Goal: Task Accomplishment & Management: Use online tool/utility

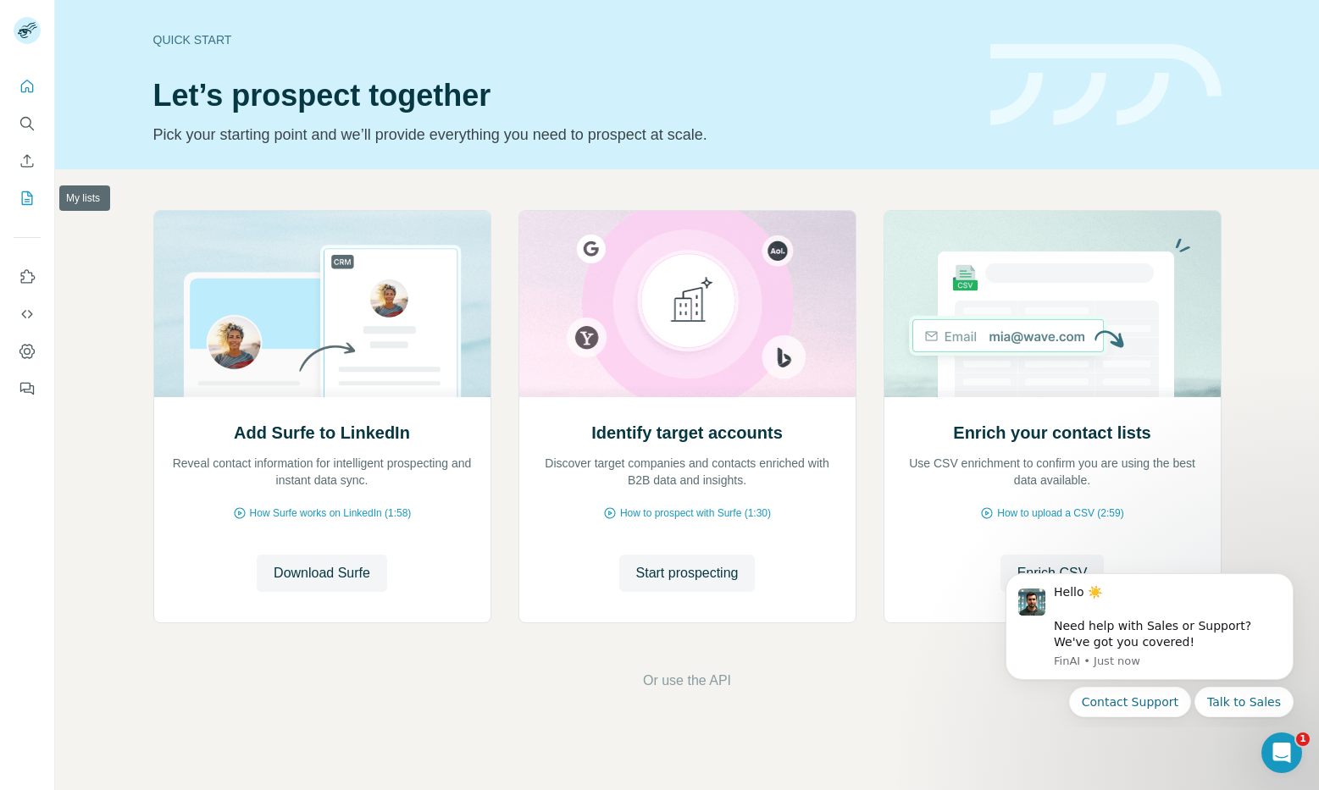
click at [25, 193] on icon "My lists" at bounding box center [27, 198] width 17 height 17
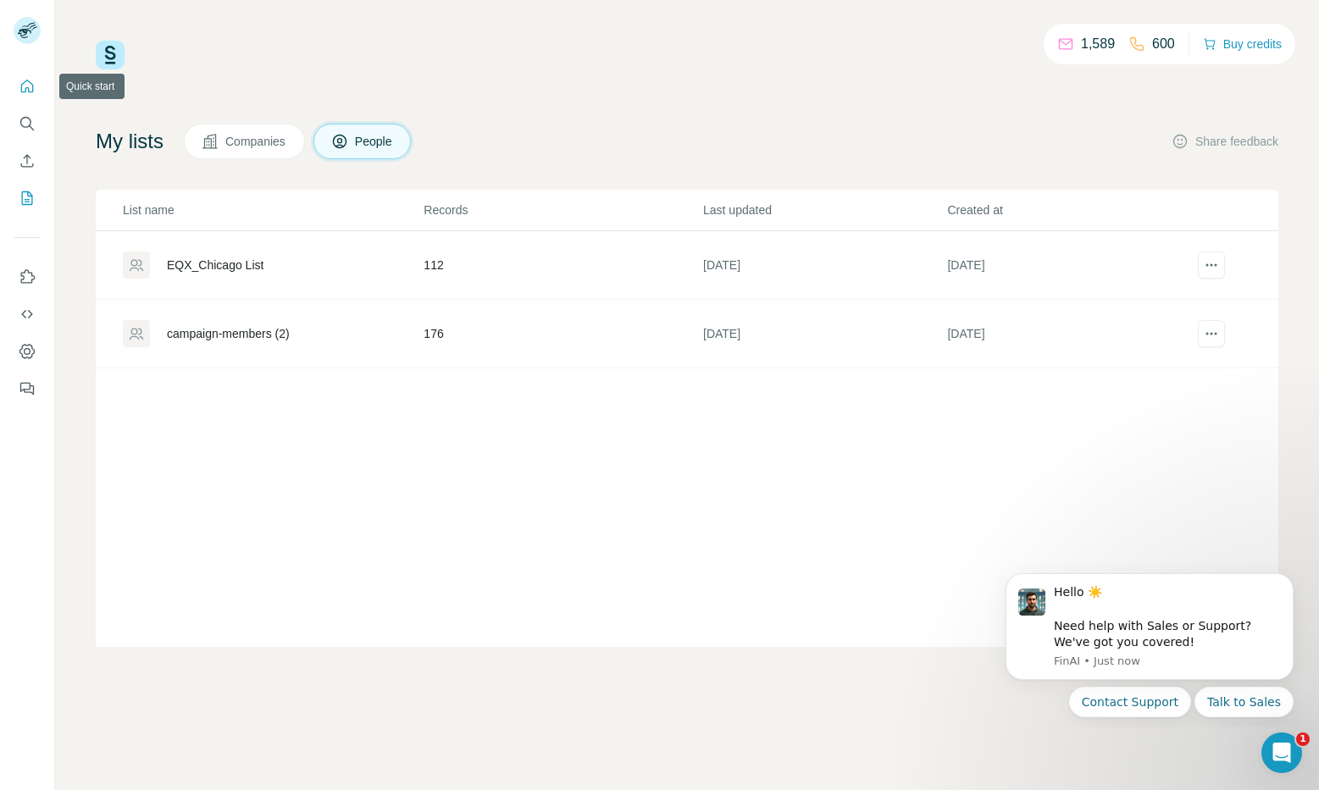
click at [28, 88] on icon "Quick start" at bounding box center [27, 86] width 13 height 13
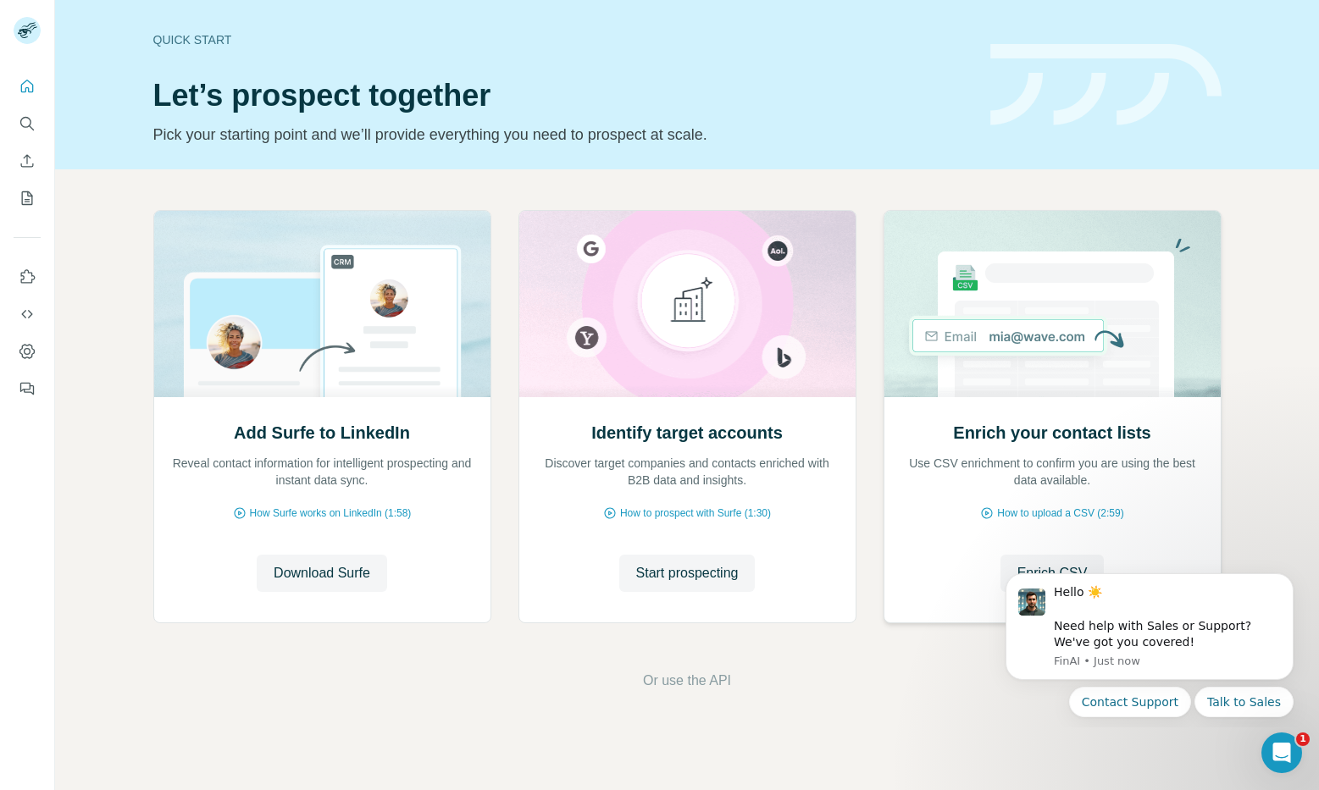
click at [1027, 429] on h2 "Enrich your contact lists" at bounding box center [1051, 433] width 197 height 24
click at [1039, 565] on body "Hello ☀️ ​ Need help with Sales or Support? We've got you covered! [GEOGRAPHIC_…" at bounding box center [1149, 643] width 325 height 156
click at [1020, 568] on body "Hello ☀️ ​ Need help with Sales or Support? We've got you covered! [GEOGRAPHIC_…" at bounding box center [1149, 643] width 325 height 156
drag, startPoint x: 1014, startPoint y: 568, endPoint x: 1001, endPoint y: 573, distance: 13.7
click at [1011, 569] on body "Hello ☀️ ​ Need help with Sales or Support? We've got you covered! [GEOGRAPHIC_…" at bounding box center [1149, 643] width 325 height 156
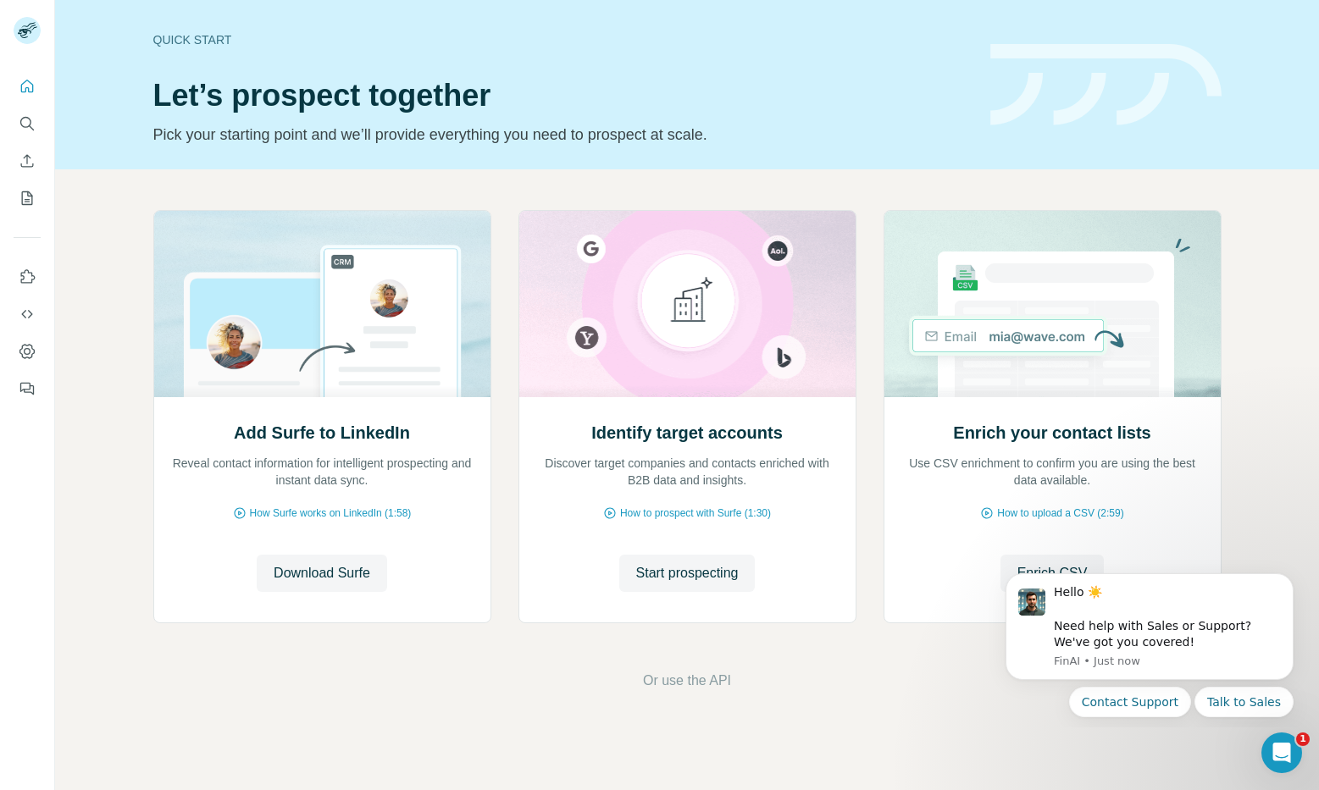
click at [1001, 577] on body "Hello ☀️ ​ Need help with Sales or Support? We've got you covered! [GEOGRAPHIC_…" at bounding box center [1149, 643] width 325 height 156
click at [1287, 575] on icon "Dismiss notification" at bounding box center [1288, 578] width 9 height 9
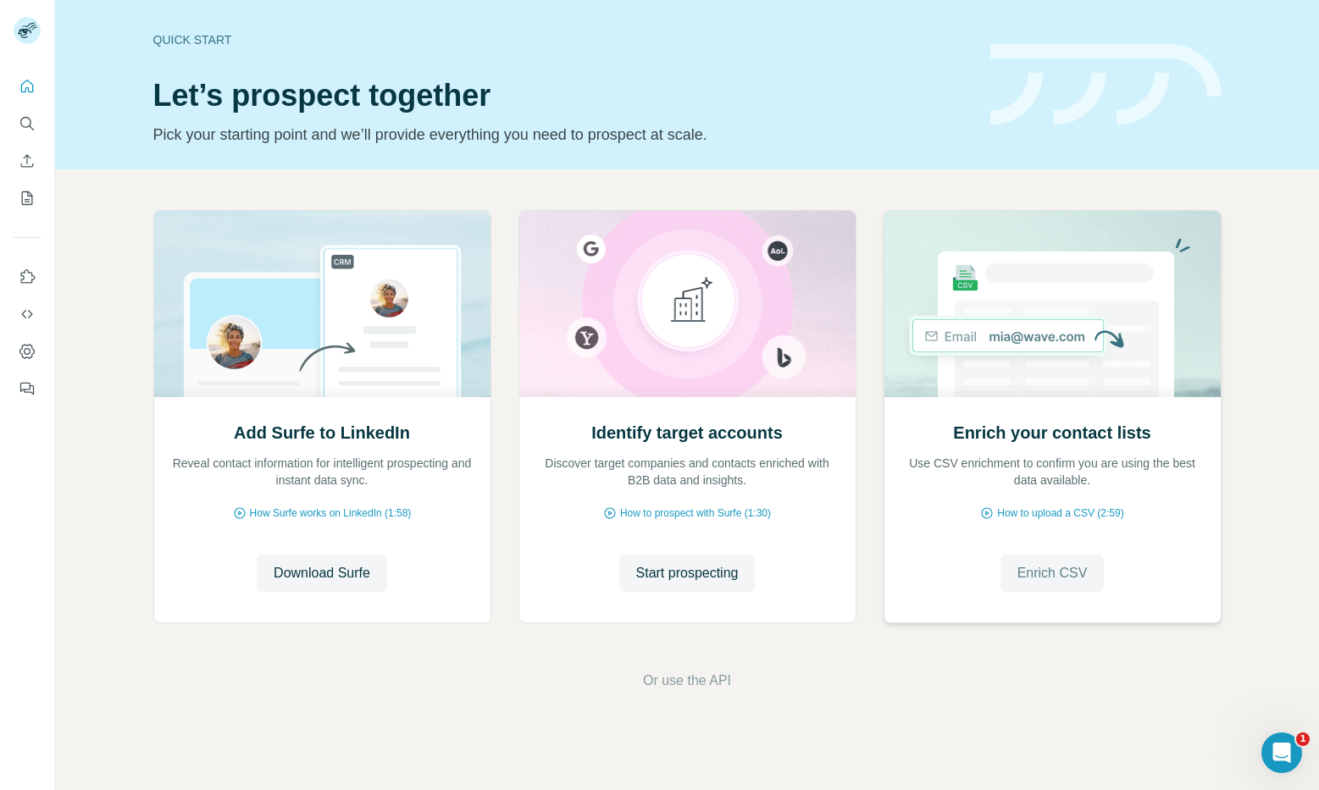
click at [1046, 576] on span "Enrich CSV" at bounding box center [1053, 573] width 70 height 20
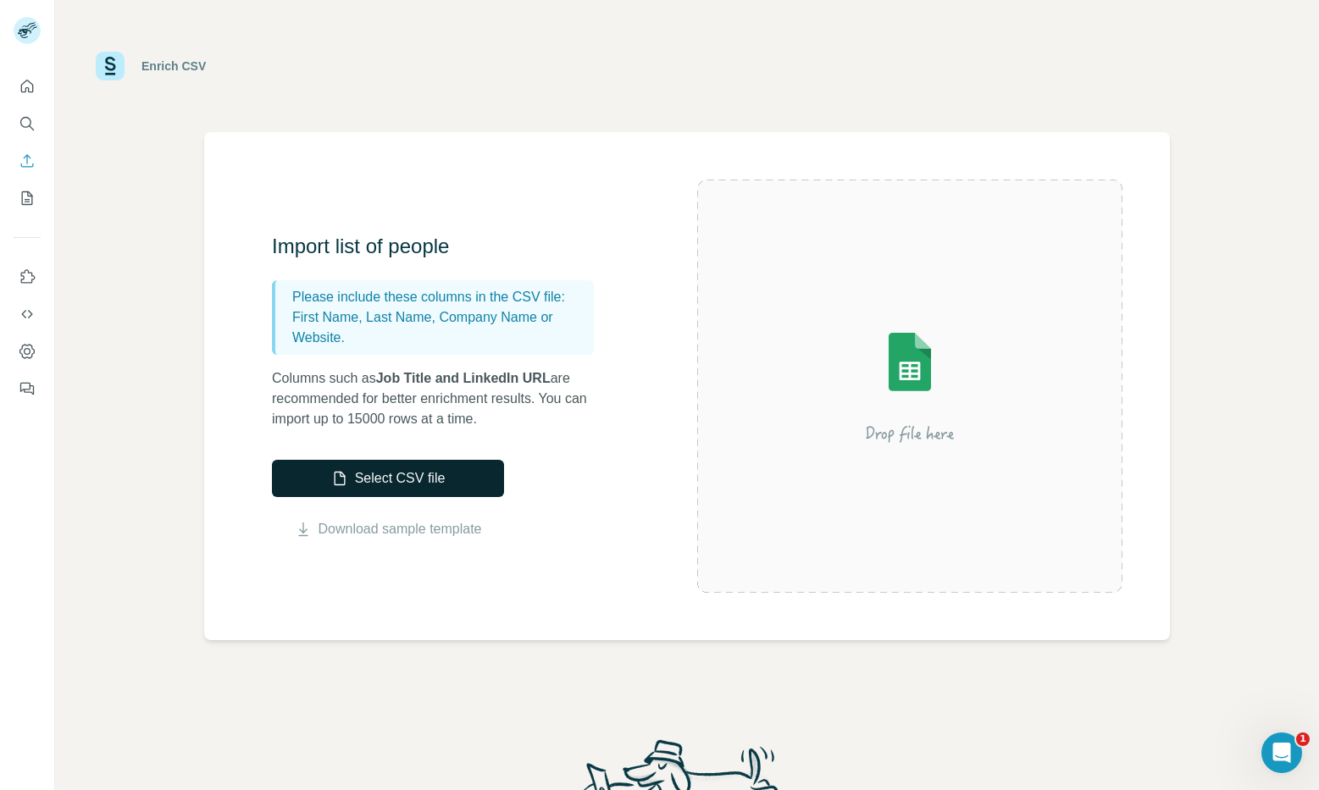
click at [414, 474] on button "Select CSV file" at bounding box center [388, 478] width 232 height 37
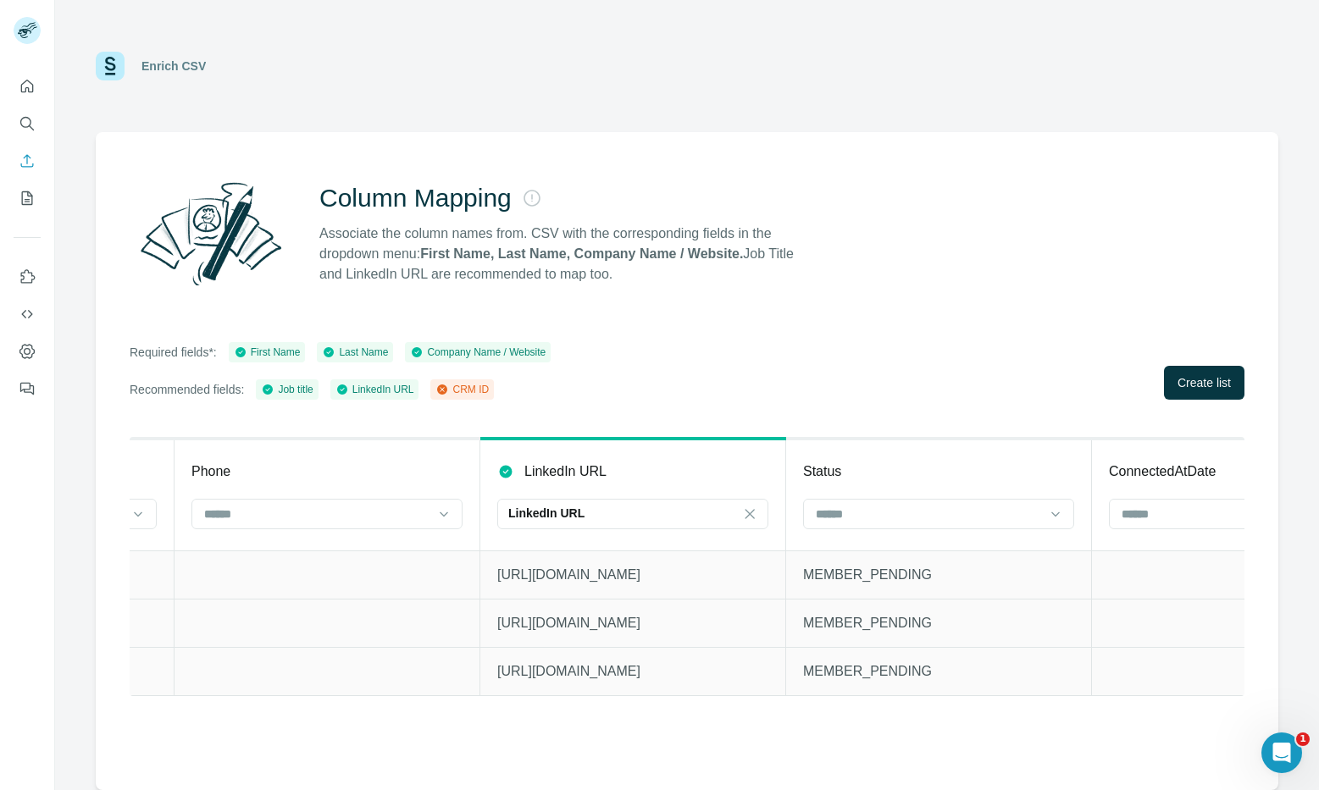
scroll to position [0, 1811]
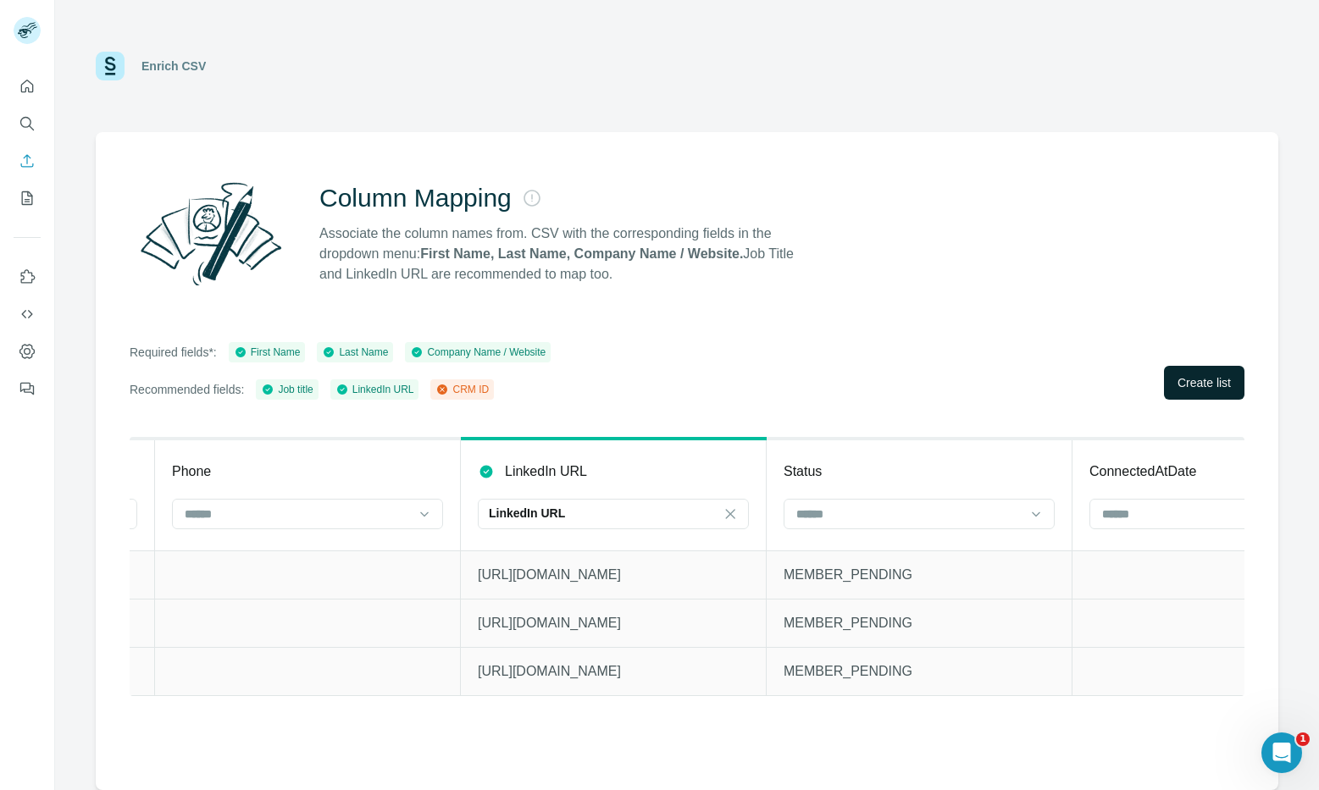
click at [1201, 378] on span "Create list" at bounding box center [1204, 382] width 53 height 17
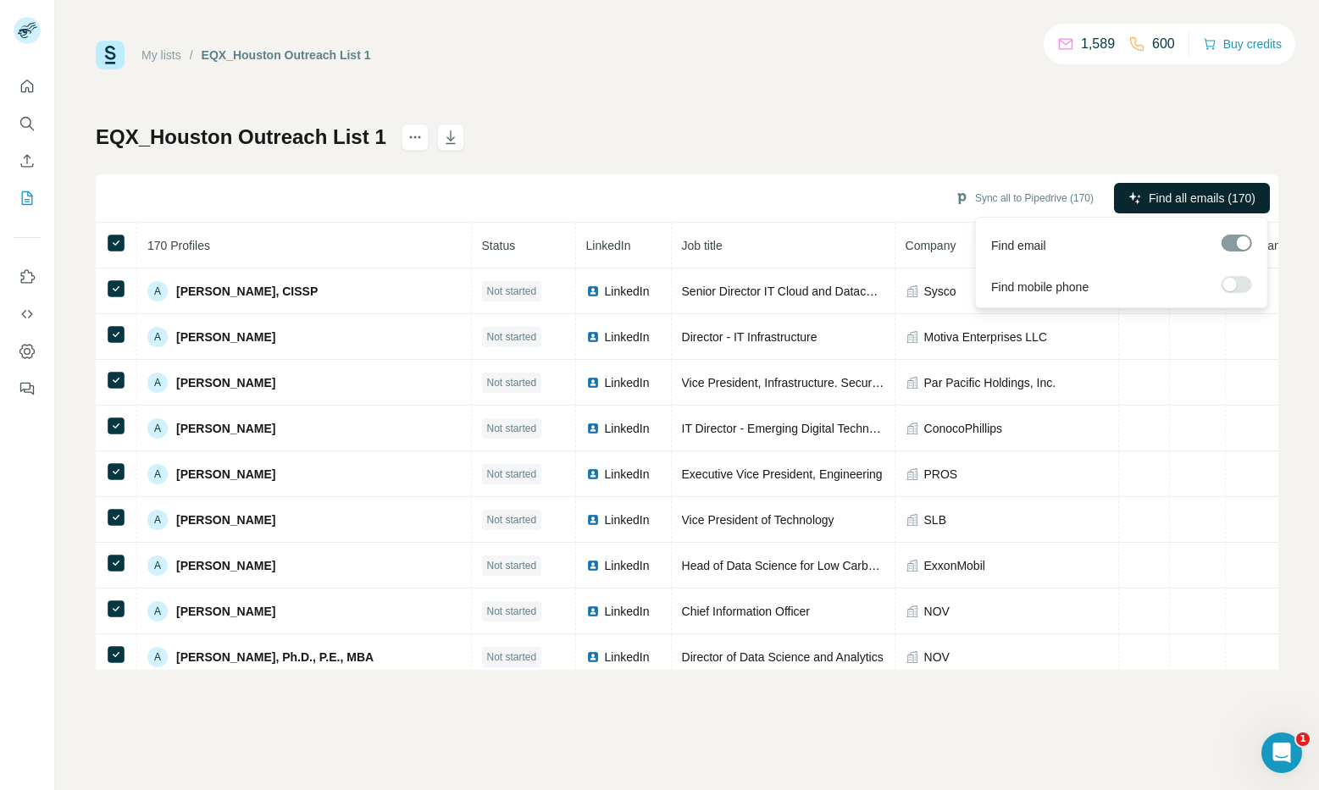
click at [1190, 194] on span "Find all emails (170)" at bounding box center [1202, 198] width 107 height 17
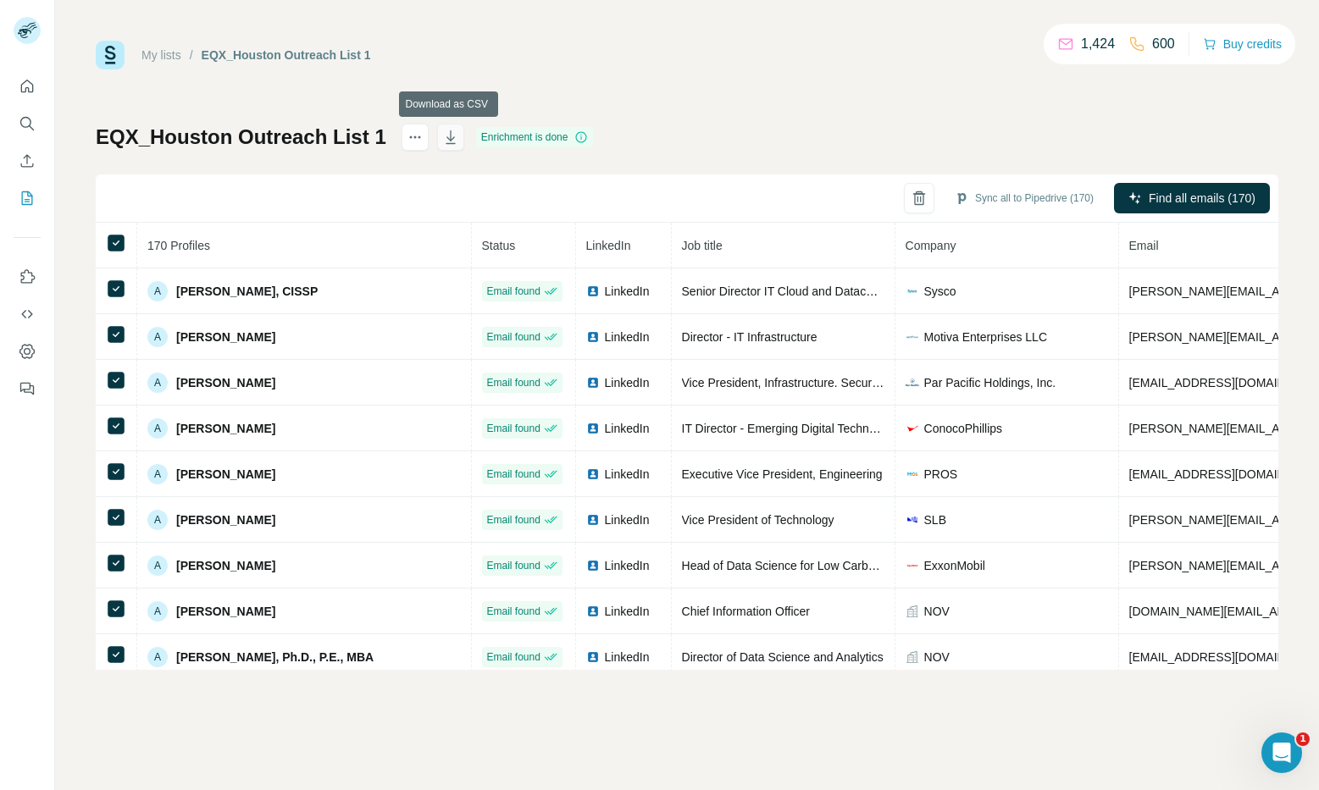
click at [447, 136] on icon "button" at bounding box center [451, 138] width 8 height 5
